Goal: Information Seeking & Learning: Understand process/instructions

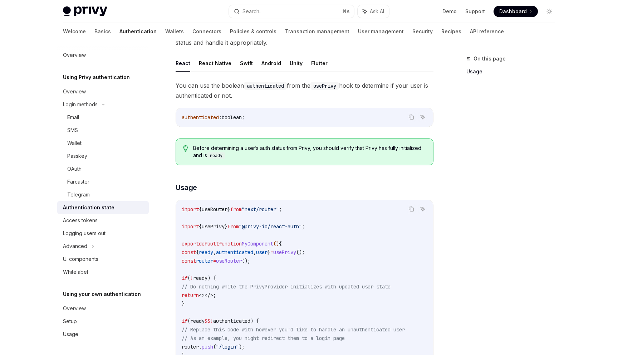
scroll to position [254, 0]
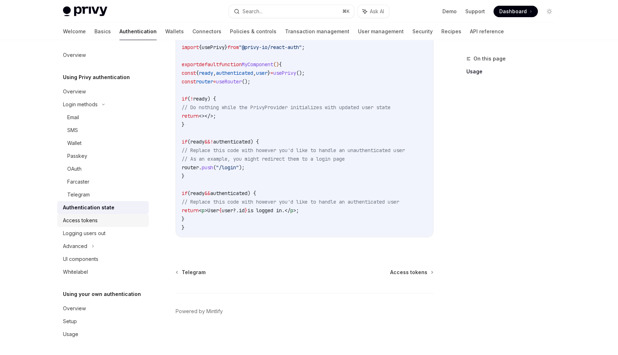
click at [123, 226] on link "Access tokens" at bounding box center [103, 220] width 92 height 13
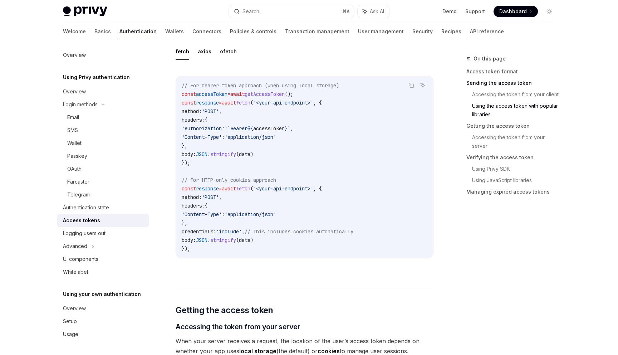
scroll to position [701, 0]
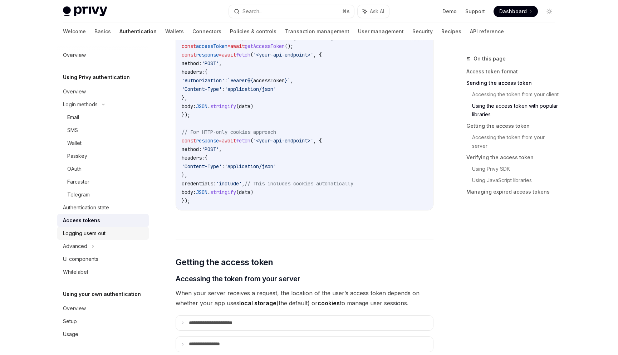
click at [114, 235] on div "Logging users out" at bounding box center [104, 233] width 82 height 9
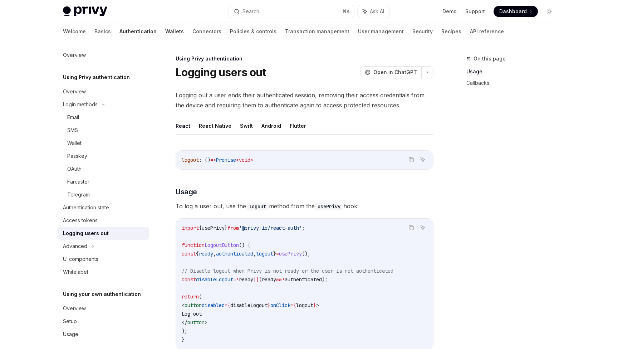
click at [165, 25] on link "Wallets" at bounding box center [174, 31] width 19 height 17
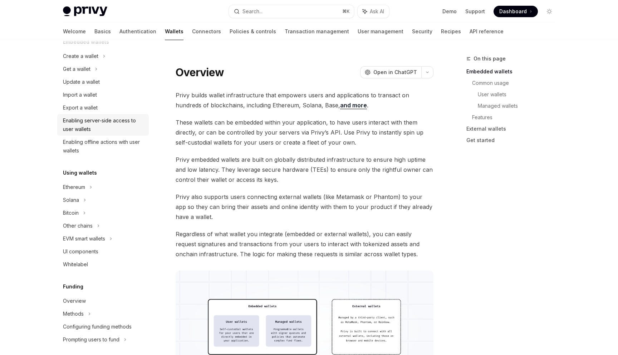
scroll to position [57, 0]
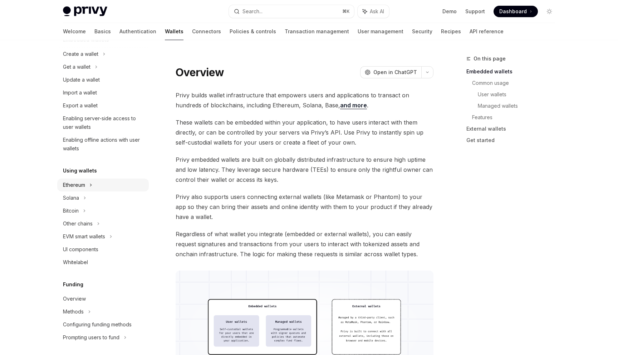
click at [101, 60] on div "Ethereum" at bounding box center [103, 54] width 92 height 13
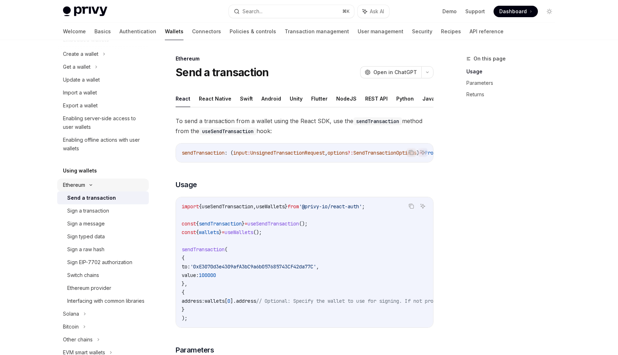
click at [101, 60] on div "Ethereum" at bounding box center [103, 54] width 92 height 13
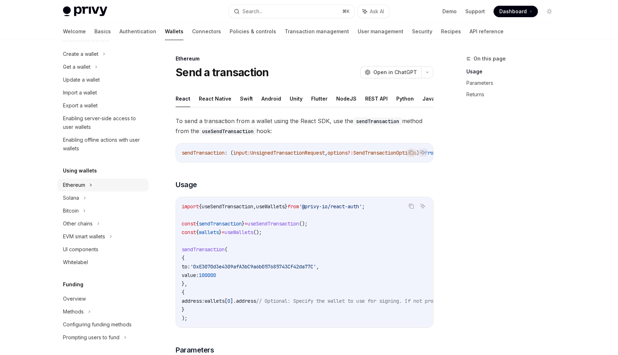
click at [101, 60] on div "Ethereum" at bounding box center [103, 54] width 92 height 13
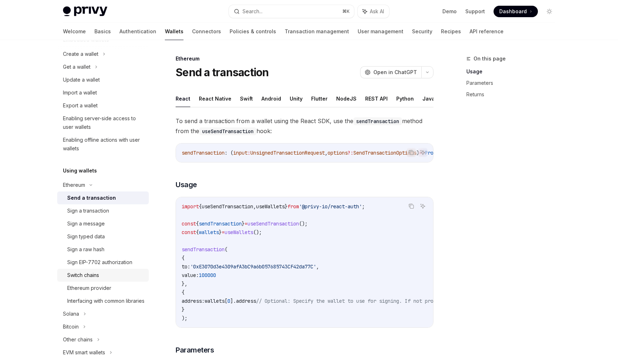
click at [89, 270] on link "Switch chains" at bounding box center [103, 275] width 92 height 13
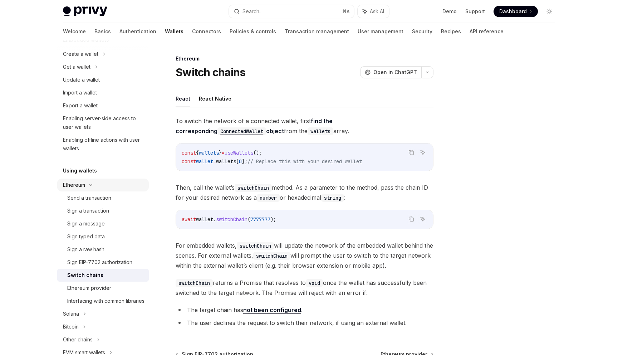
click at [101, 60] on div "Ethereum" at bounding box center [103, 54] width 92 height 13
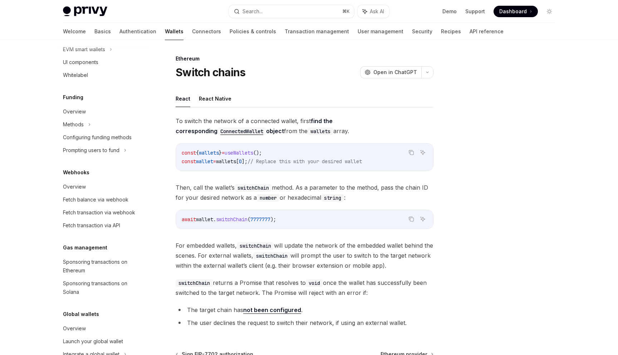
scroll to position [264, 0]
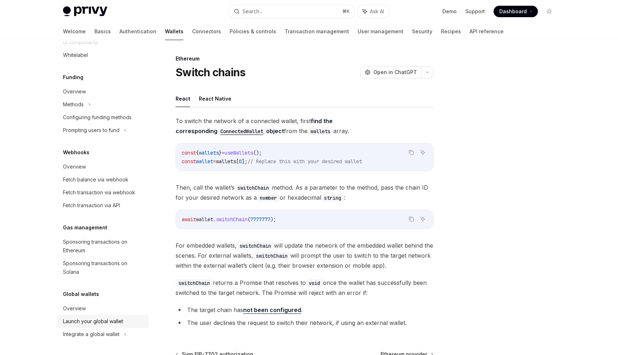
click at [89, 317] on link "Launch your global wallet" at bounding box center [103, 321] width 92 height 13
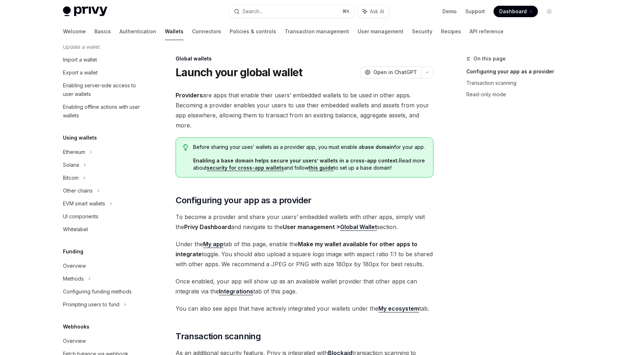
scroll to position [85, 0]
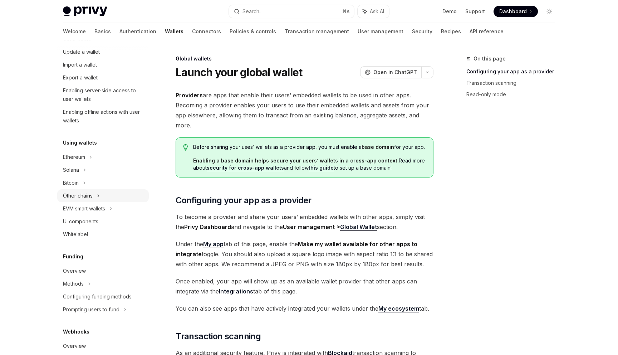
click at [111, 196] on div "Other chains" at bounding box center [103, 195] width 92 height 13
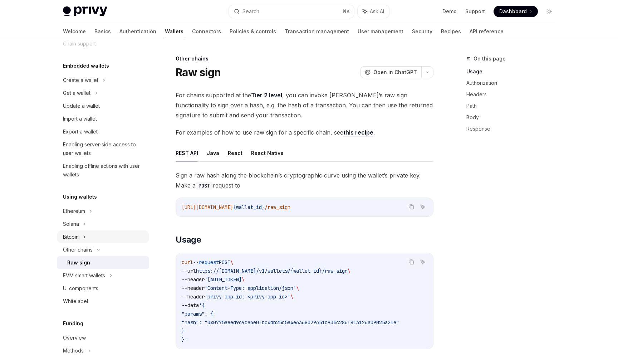
scroll to position [28, 0]
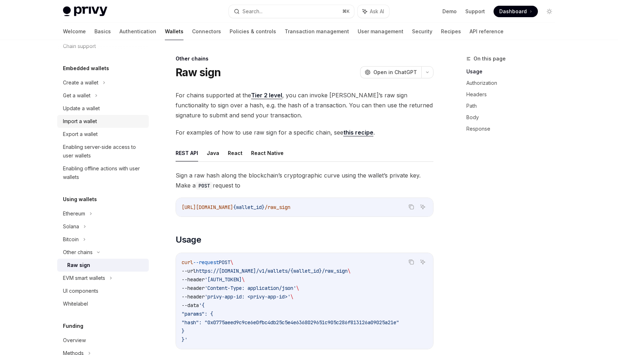
click at [127, 124] on div "Import a wallet" at bounding box center [104, 121] width 82 height 9
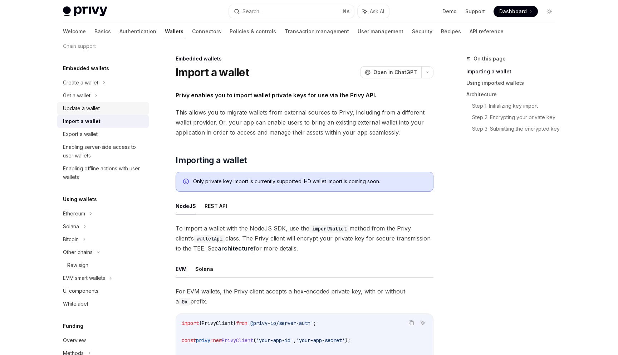
click at [131, 111] on div "Update a wallet" at bounding box center [104, 108] width 82 height 9
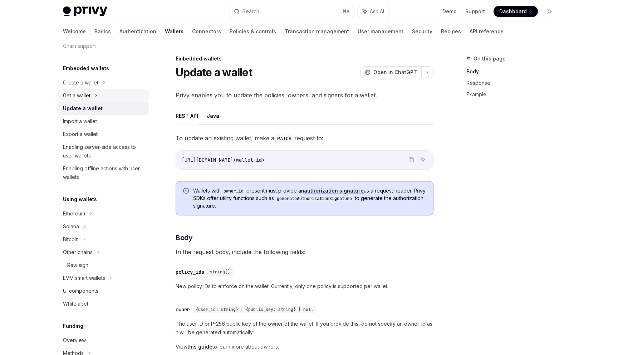
click at [133, 99] on div "Get a wallet" at bounding box center [103, 95] width 92 height 13
type textarea "*"
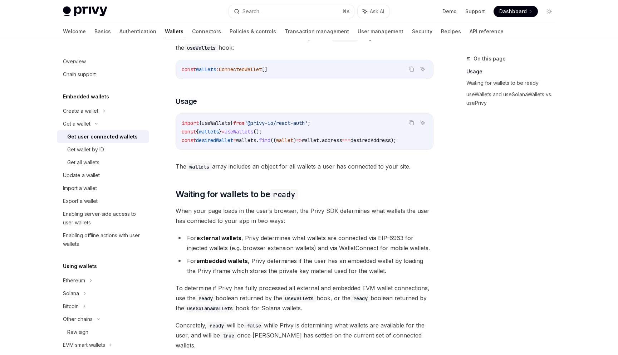
scroll to position [259, 0]
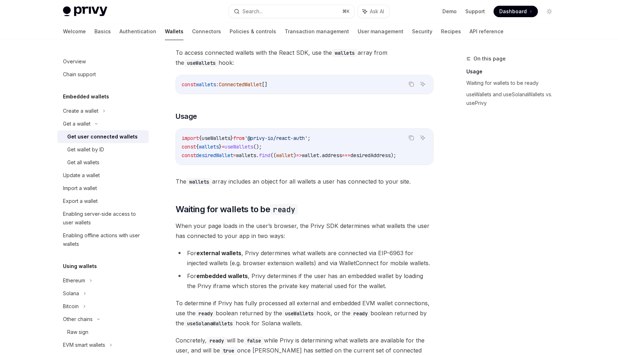
click at [211, 145] on span "wallets" at bounding box center [209, 146] width 20 height 6
copy span "wallets"
click at [290, 152] on span "wallet" at bounding box center [284, 155] width 17 height 6
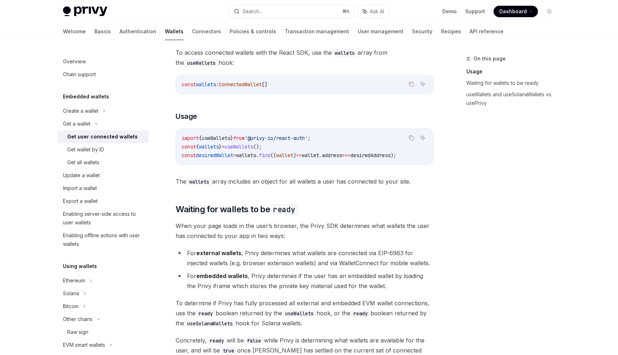
click at [293, 142] on code "import { useWallets } from '@privy-io/react-auth' ; const { wallets } = useWall…" at bounding box center [305, 147] width 246 height 26
click at [293, 145] on code "import { useWallets } from '@privy-io/react-auth' ; const { wallets } = useWall…" at bounding box center [305, 147] width 246 height 26
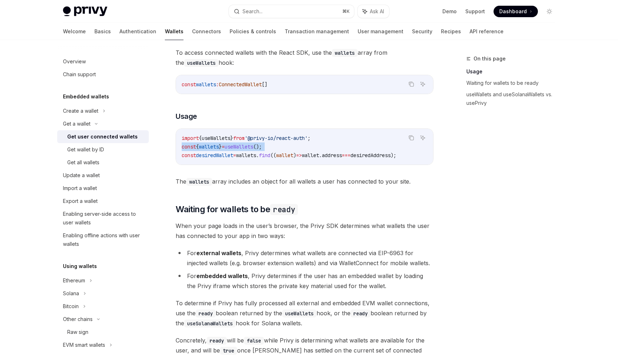
click at [293, 145] on code "import { useWallets } from '@privy-io/react-auth' ; const { wallets } = useWall…" at bounding box center [305, 147] width 246 height 26
copy code "const { wallets } = useWallets ();"
